Goal: Check status

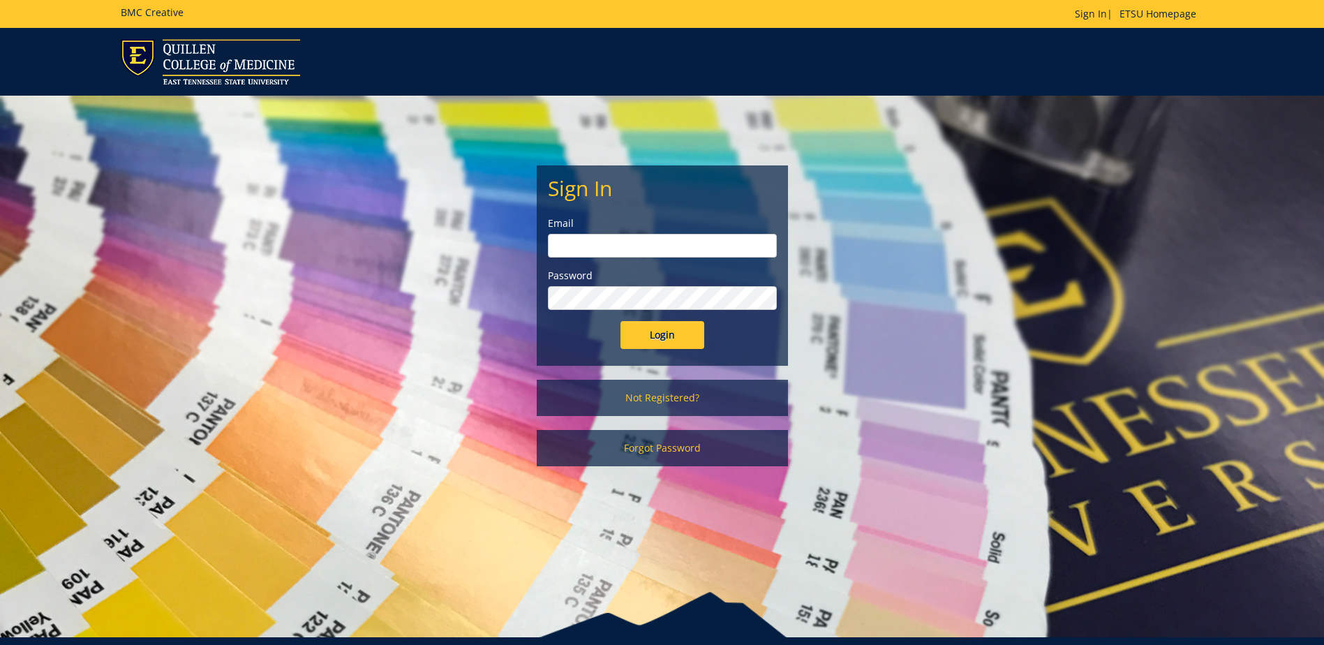
type input "canterw@etsu.edu"
click at [646, 346] on input "Login" at bounding box center [663, 335] width 84 height 28
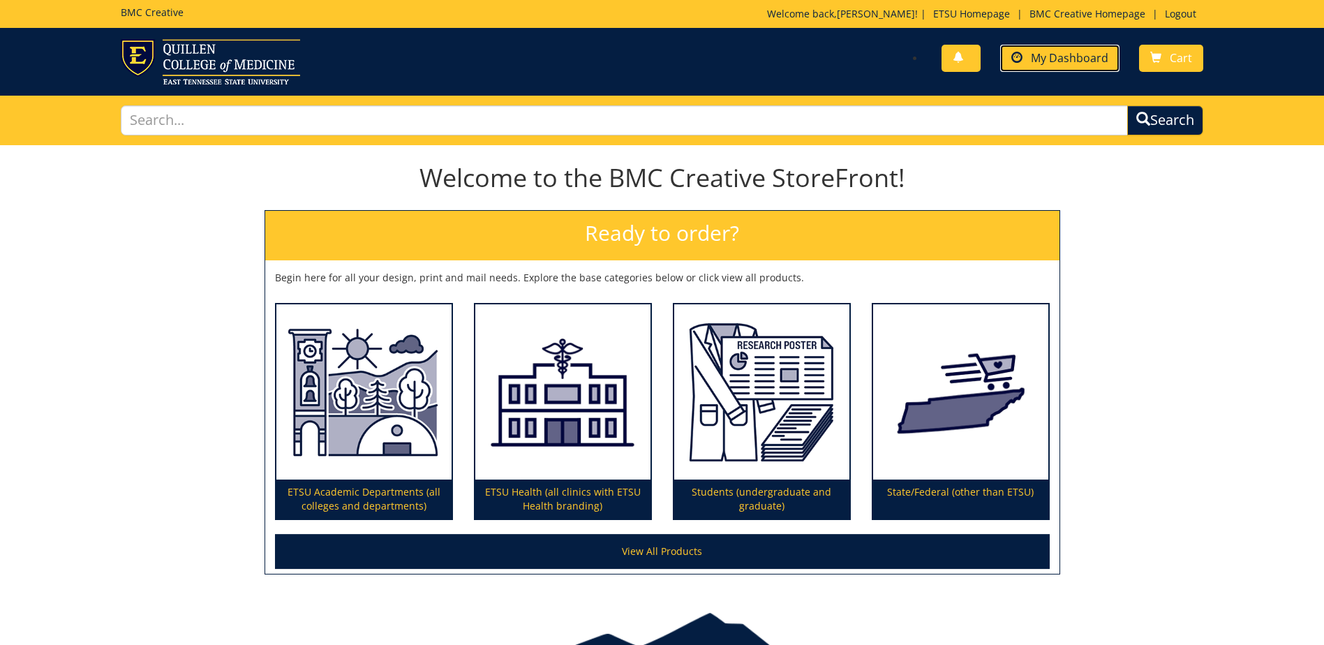
click at [1065, 59] on span "My Dashboard" at bounding box center [1069, 57] width 77 height 15
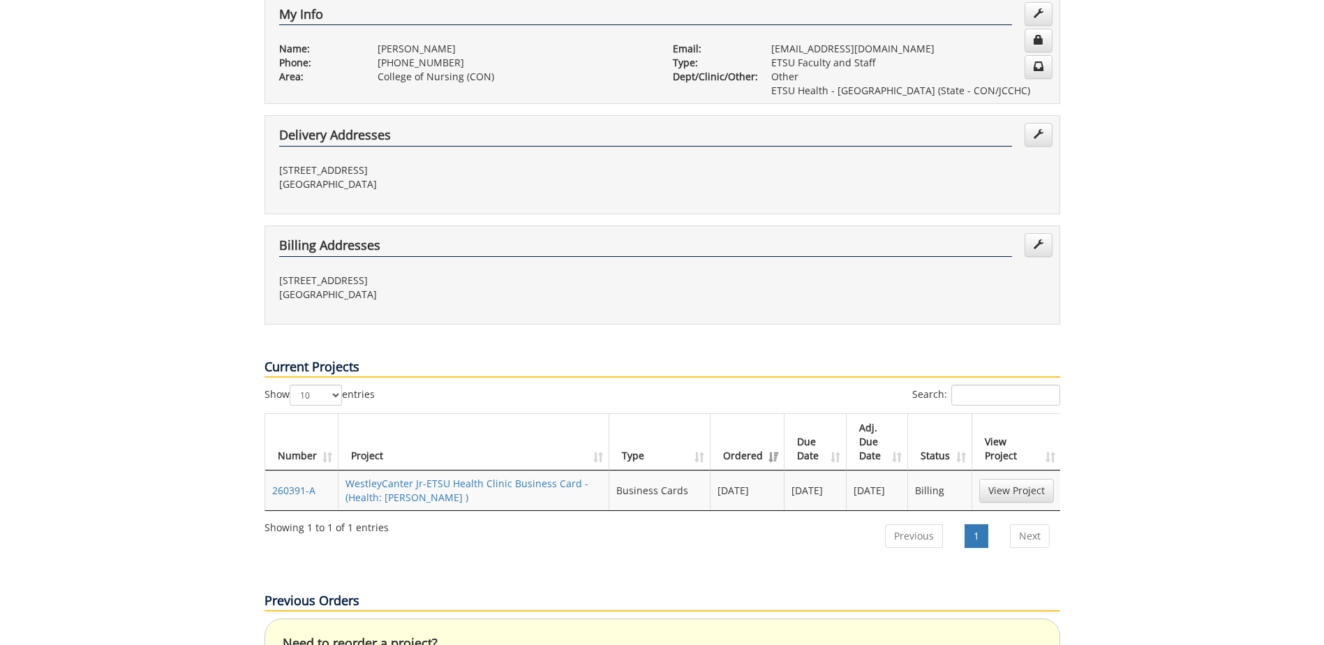
scroll to position [349, 0]
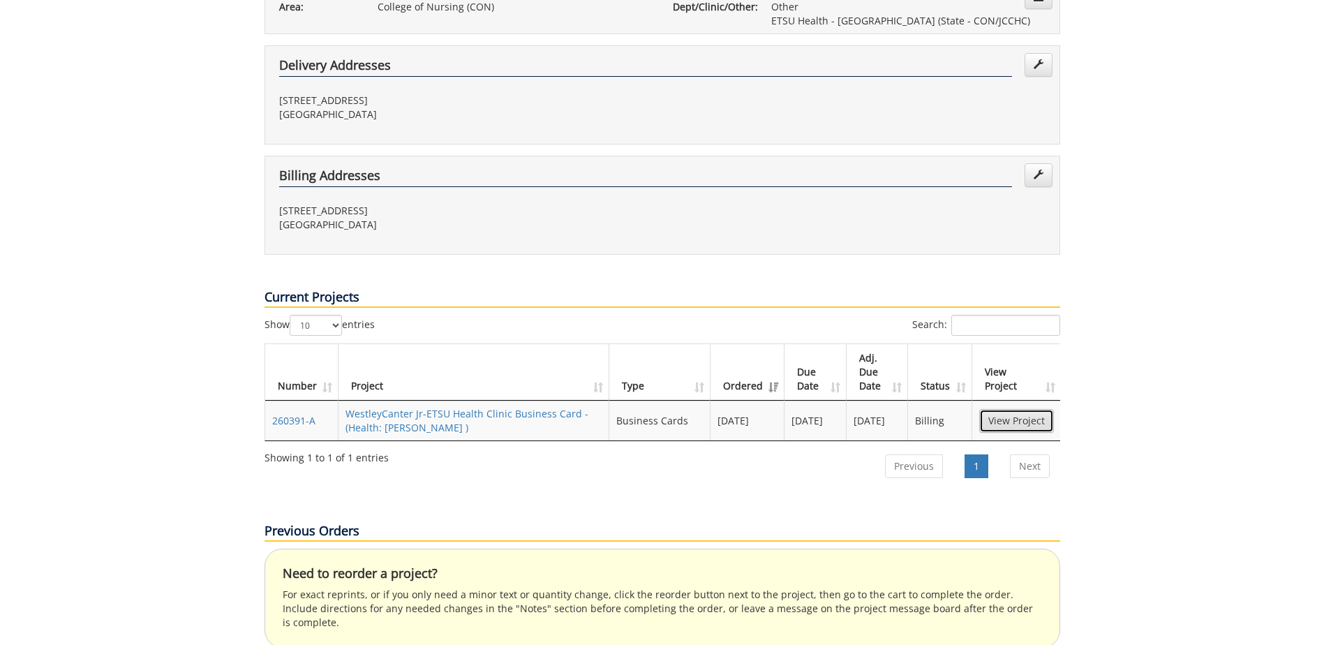
click at [1031, 409] on link "View Project" at bounding box center [1016, 421] width 75 height 24
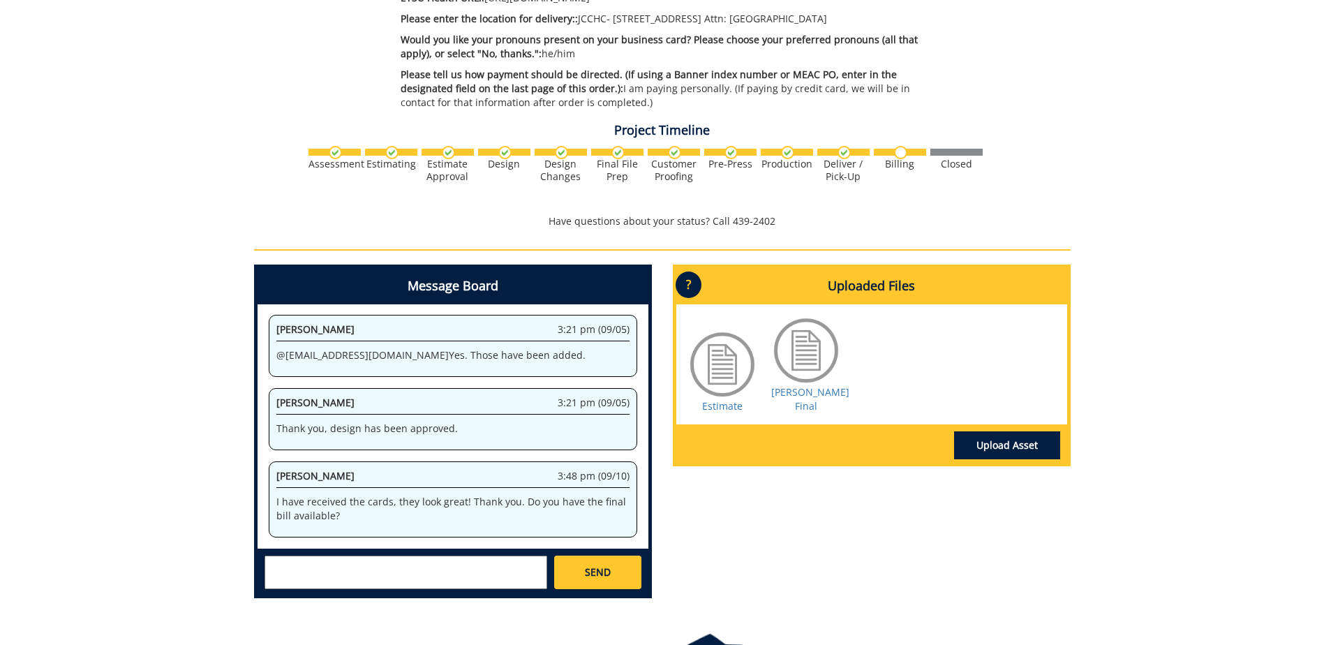
scroll to position [728, 0]
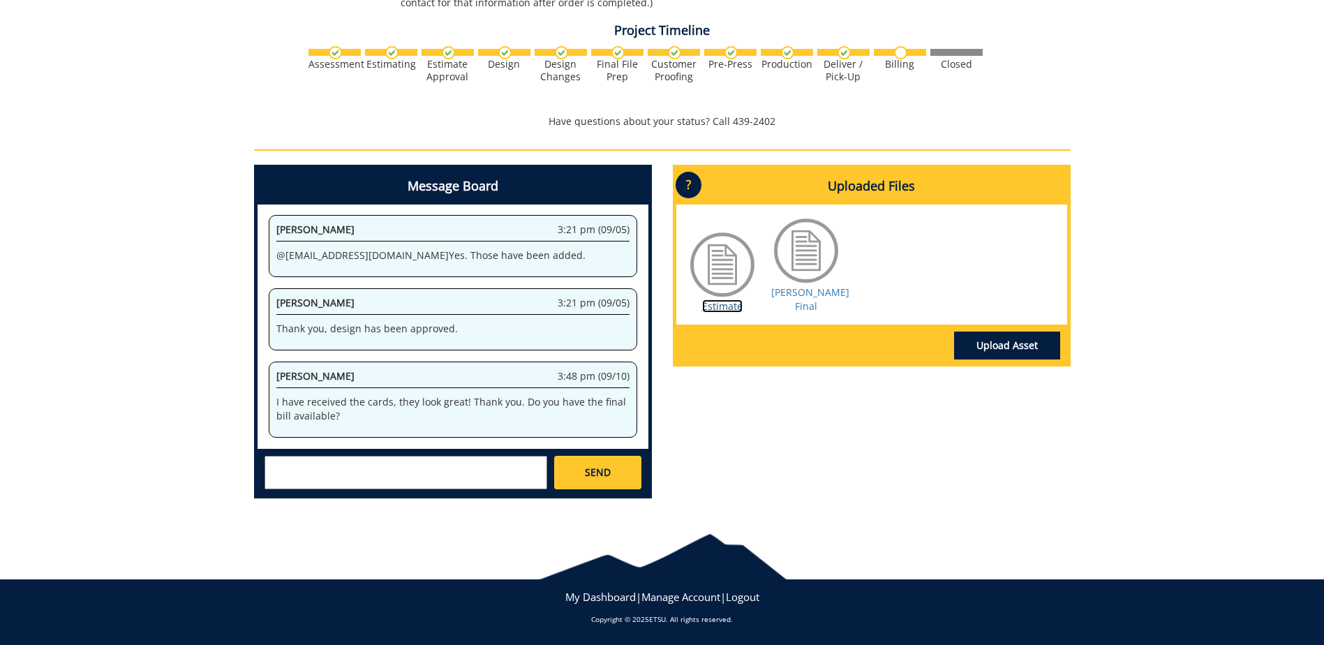
click at [721, 299] on link "Estimate" at bounding box center [722, 305] width 40 height 13
click at [814, 291] on link "Canter BC Final" at bounding box center [810, 299] width 78 height 27
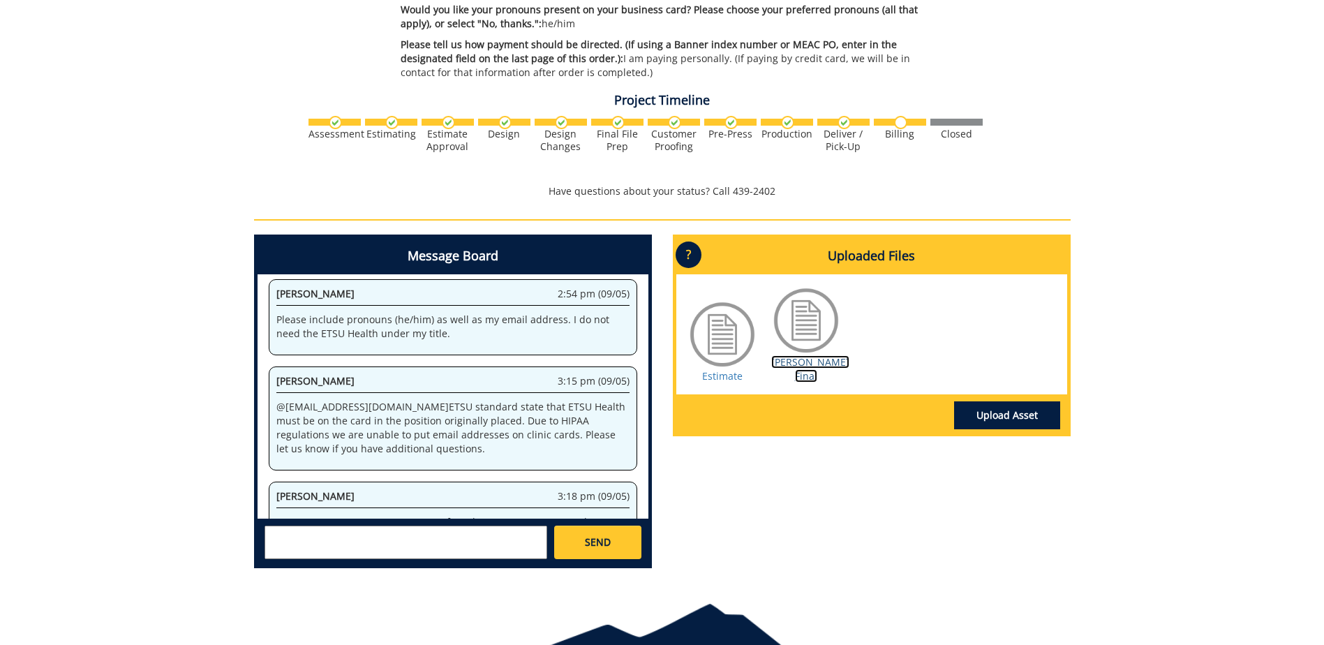
scroll to position [419, 0]
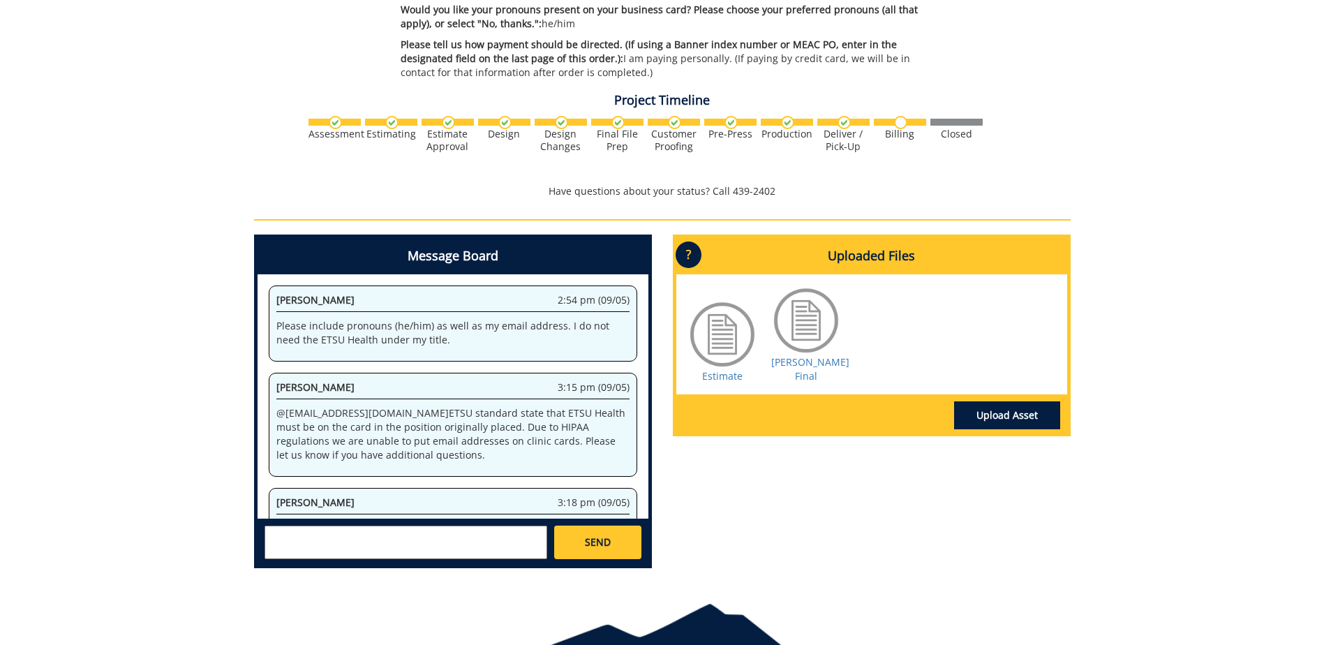
drag, startPoint x: 649, startPoint y: 415, endPoint x: 648, endPoint y: 408, distance: 7.7
click at [648, 408] on div "Message Board System 12:49 pm (08/28) Welcome to the Project Messenger. All mes…" at bounding box center [453, 402] width 398 height 334
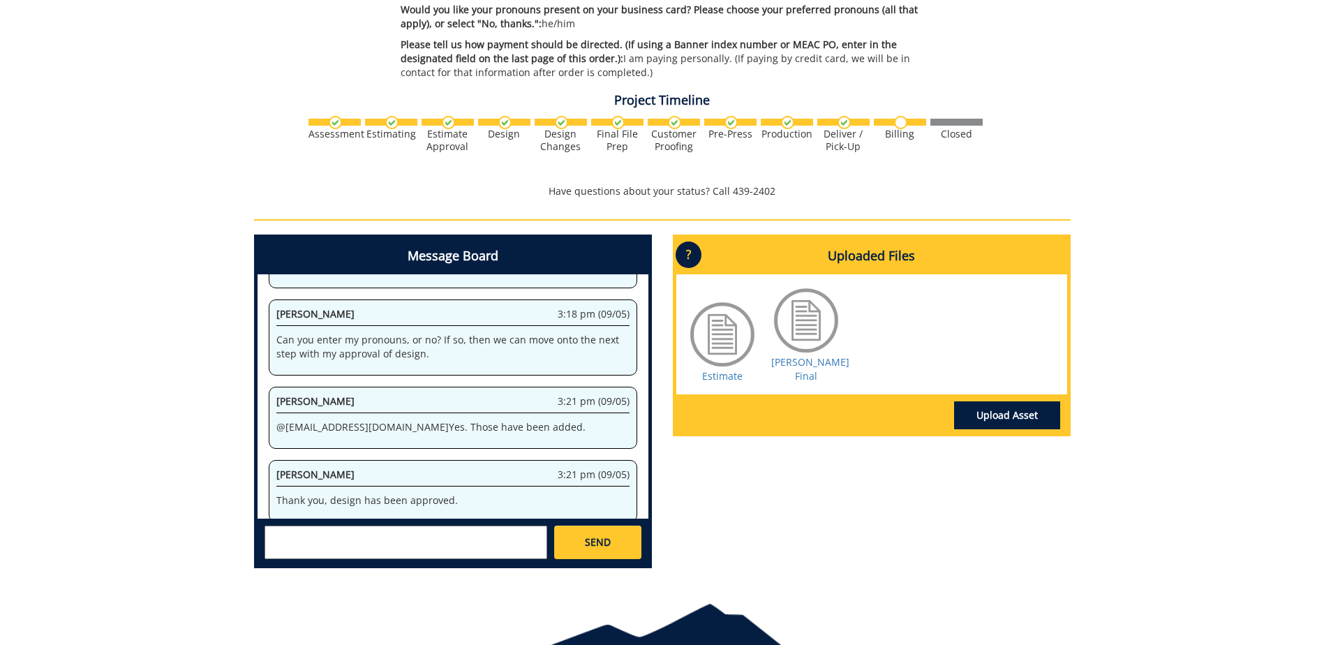
scroll to position [709, 0]
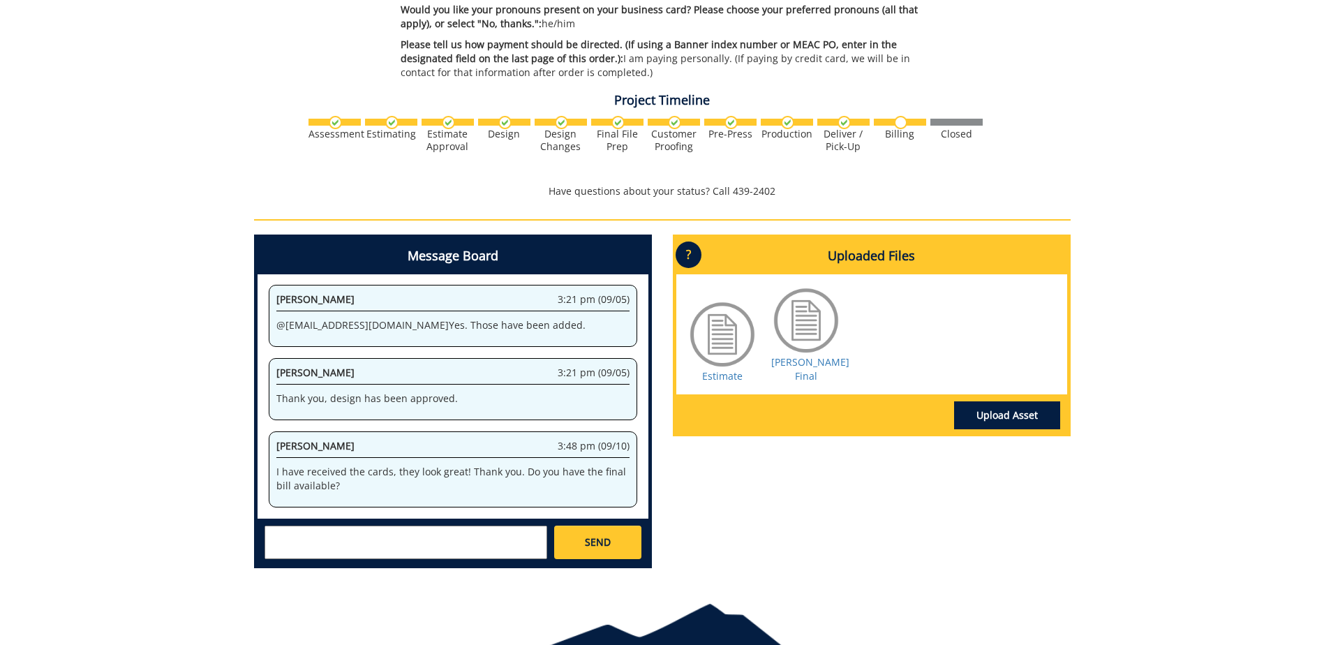
click at [842, 500] on div "Message Board System 12:49 pm (08/28) Welcome to the Project Messenger. All mes…" at bounding box center [663, 407] width 838 height 345
